Goal: Navigation & Orientation: Find specific page/section

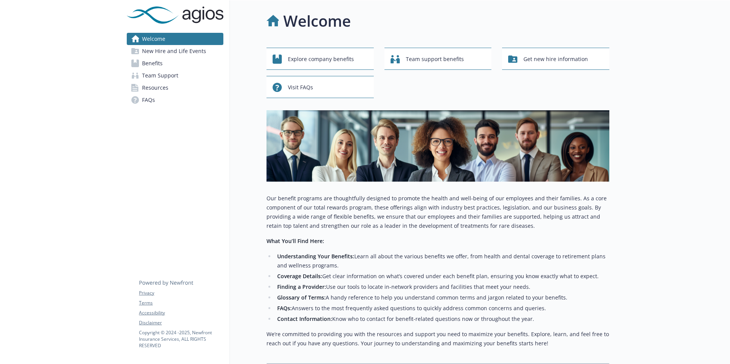
click at [156, 97] on link "FAQs" at bounding box center [175, 100] width 97 height 12
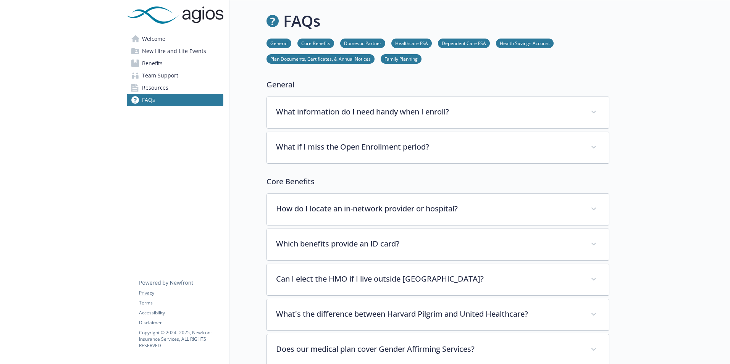
click at [186, 88] on link "Resources" at bounding box center [175, 88] width 97 height 12
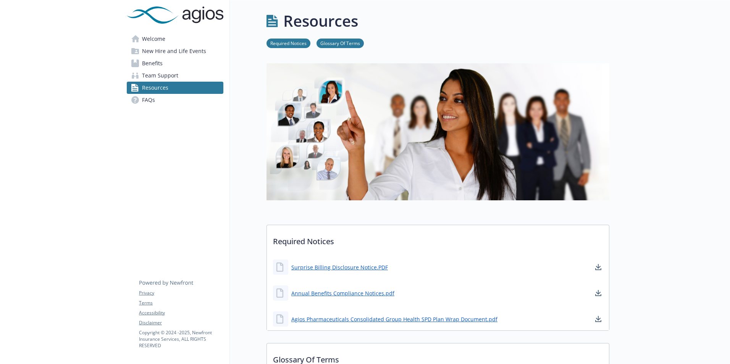
click at [170, 63] on link "Benefits" at bounding box center [175, 63] width 97 height 12
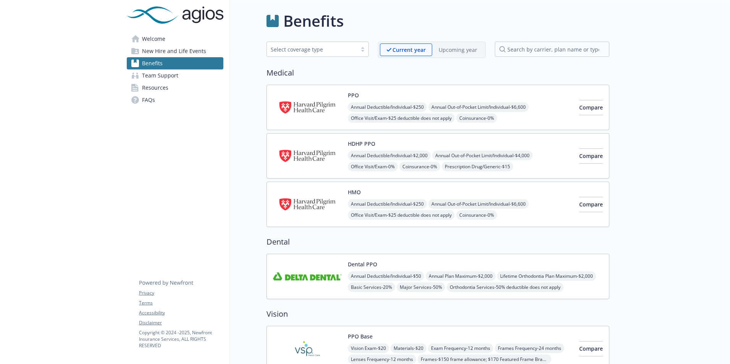
click at [177, 40] on link "Welcome" at bounding box center [175, 39] width 97 height 12
